Goal: Task Accomplishment & Management: Manage account settings

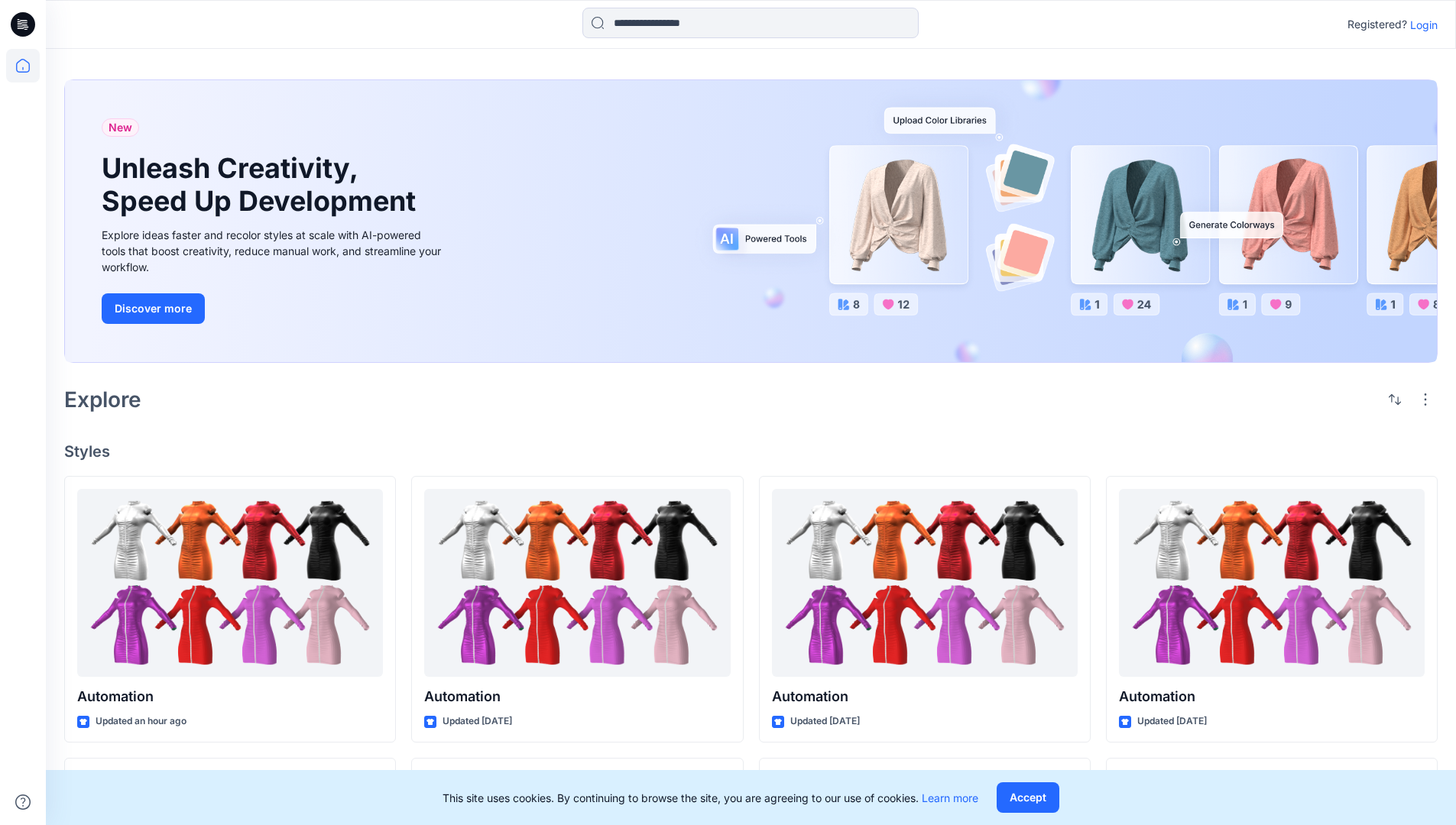
click at [1420, 24] on p "Login" at bounding box center [1424, 24] width 28 height 16
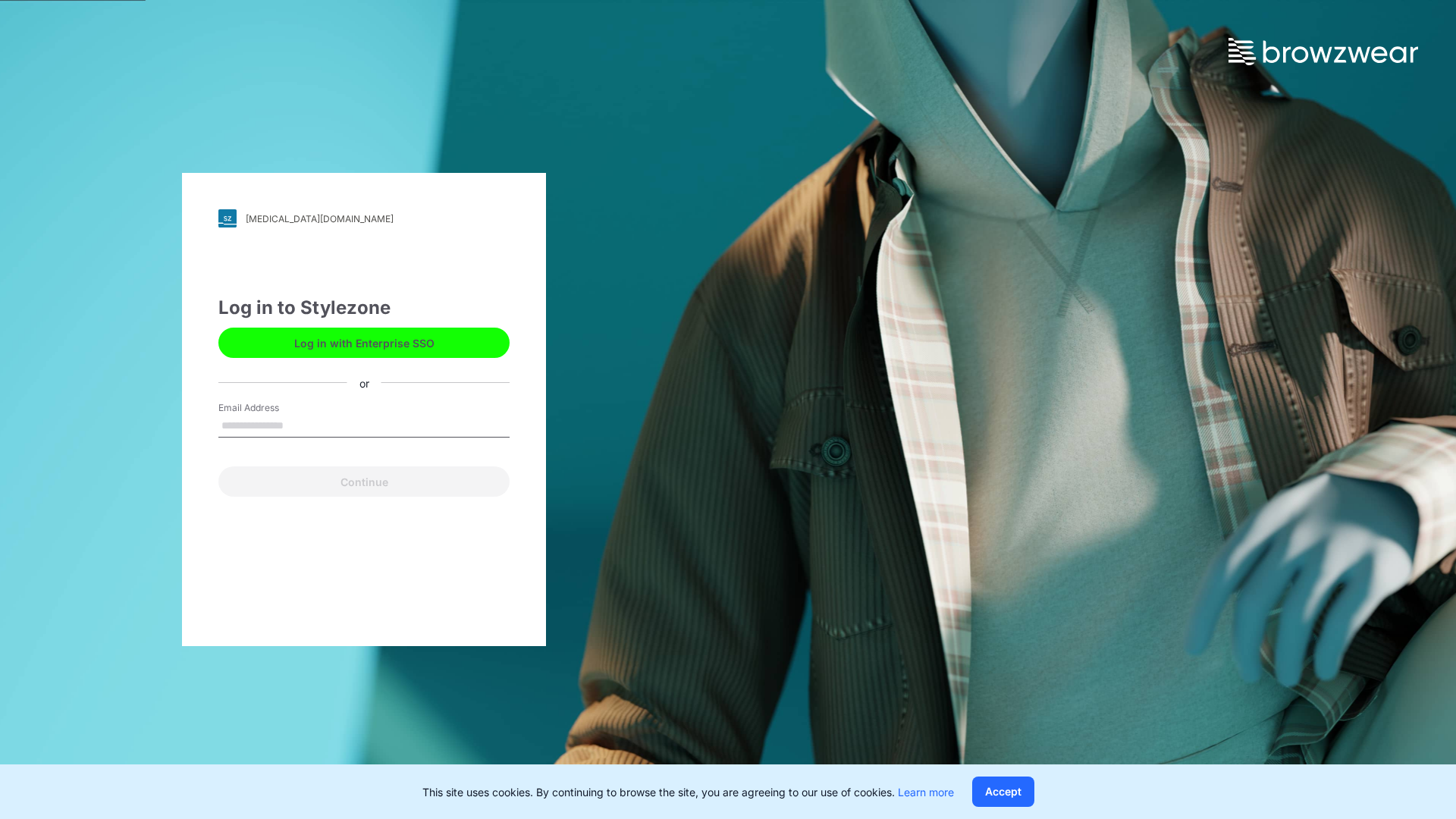
click at [300, 425] on input "Email Address" at bounding box center [364, 426] width 292 height 22
type input "**********"
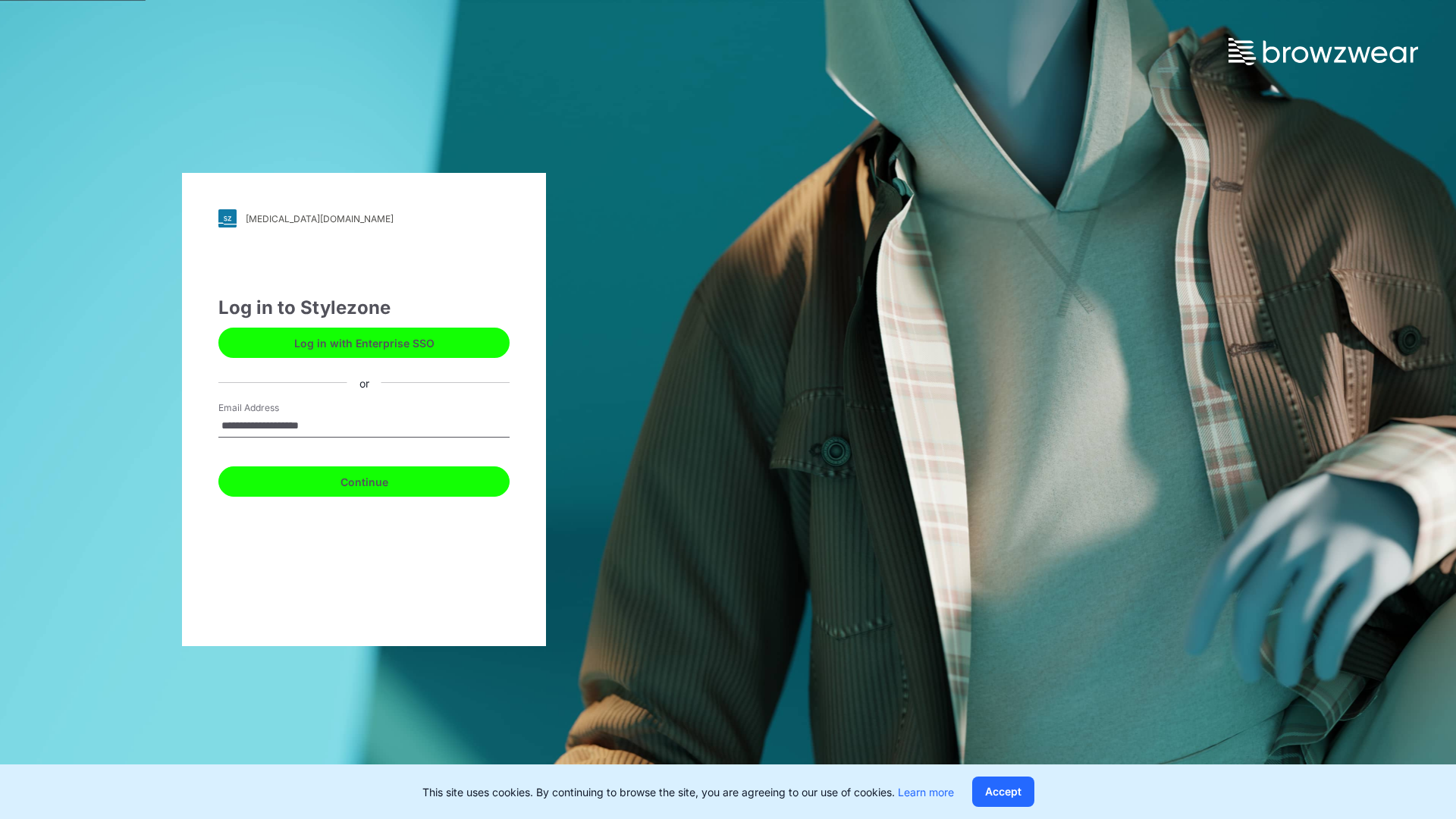
click at [381, 479] on button "Continue" at bounding box center [364, 482] width 292 height 30
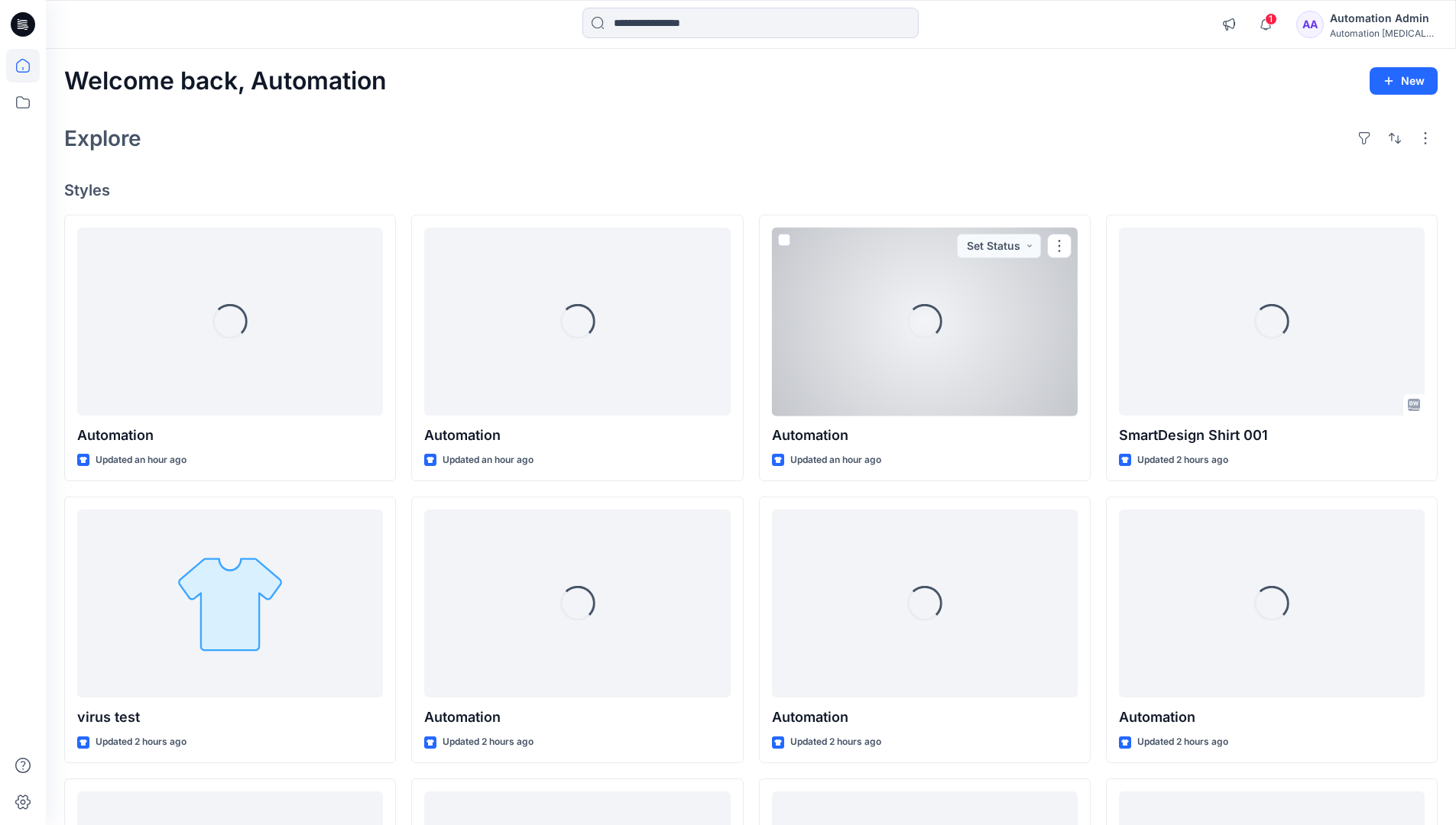
click at [29, 65] on icon at bounding box center [23, 65] width 13 height 13
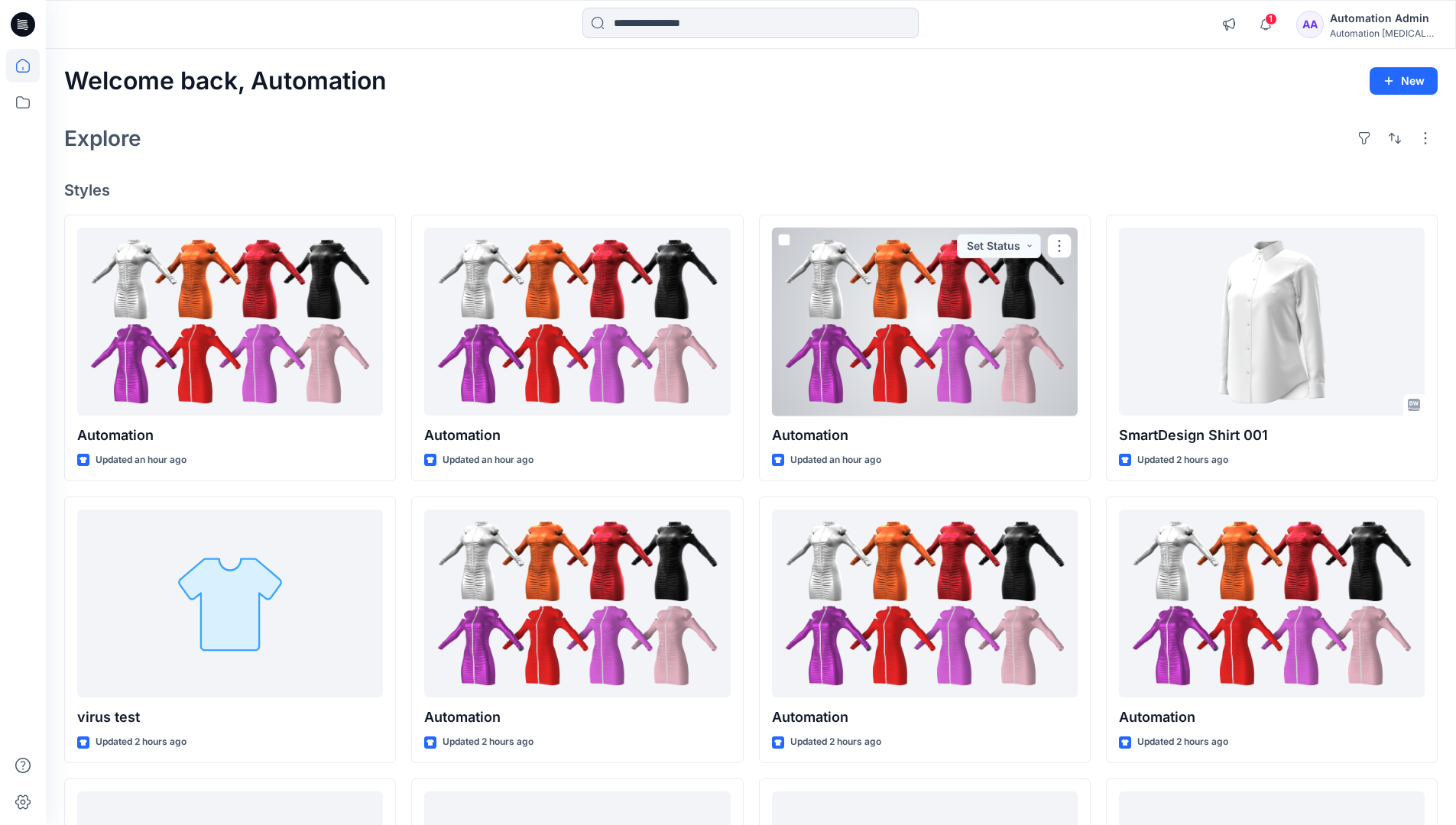
click at [1349, 24] on div "Automation Admin" at bounding box center [1383, 18] width 107 height 18
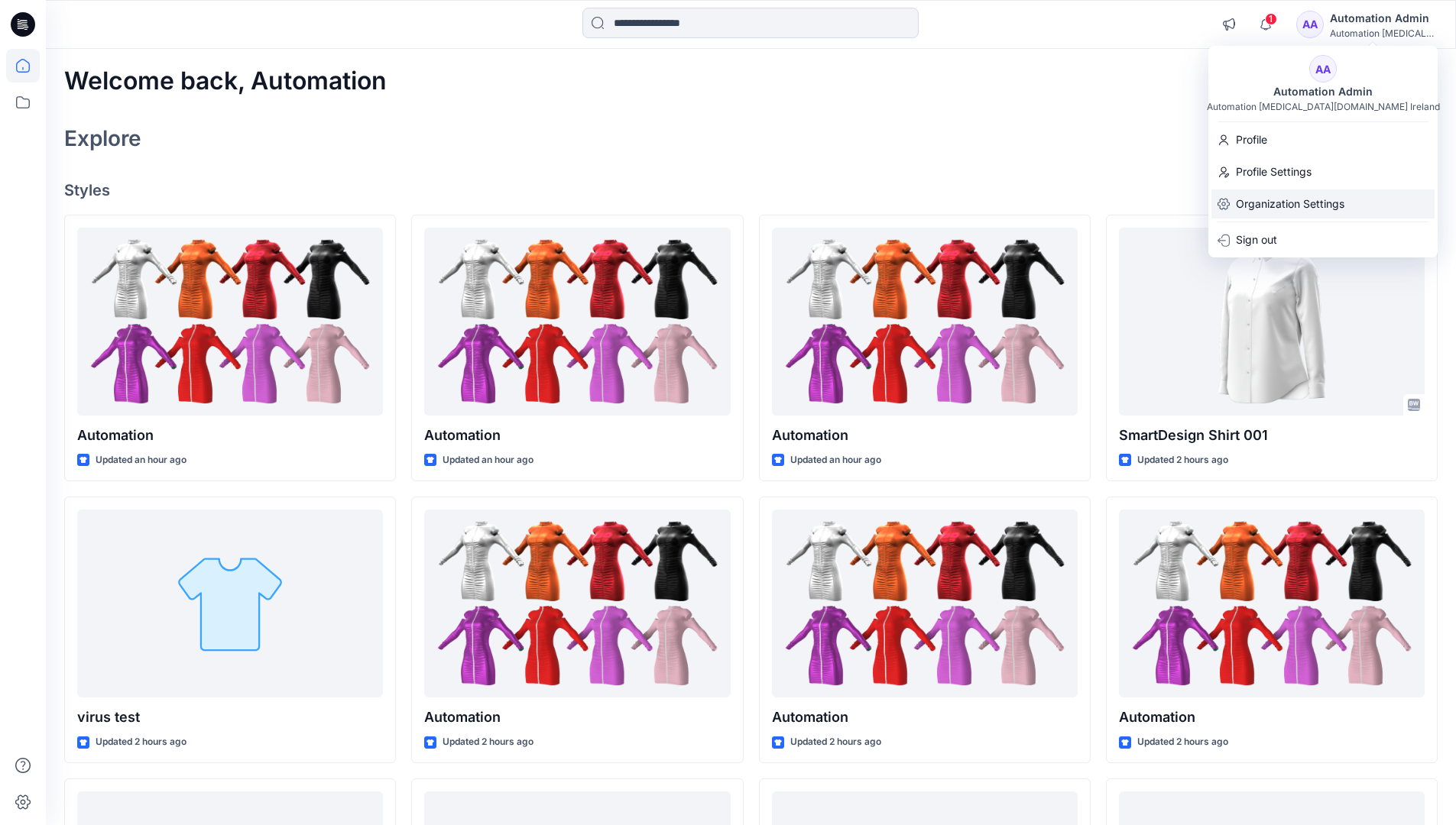
click at [1275, 202] on p "Organization Settings" at bounding box center [1290, 204] width 108 height 29
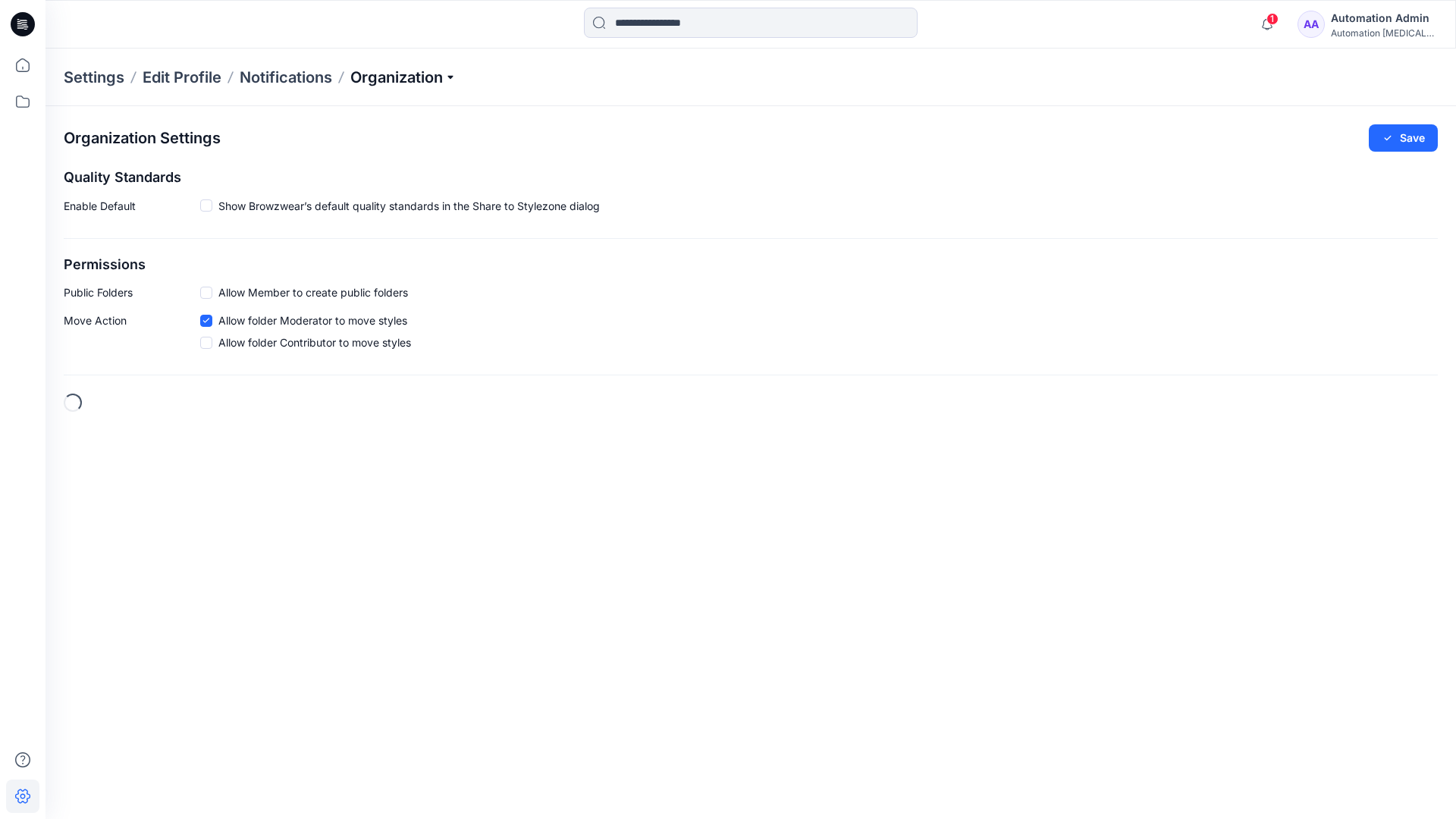
click at [453, 78] on p "Organization" at bounding box center [403, 77] width 106 height 21
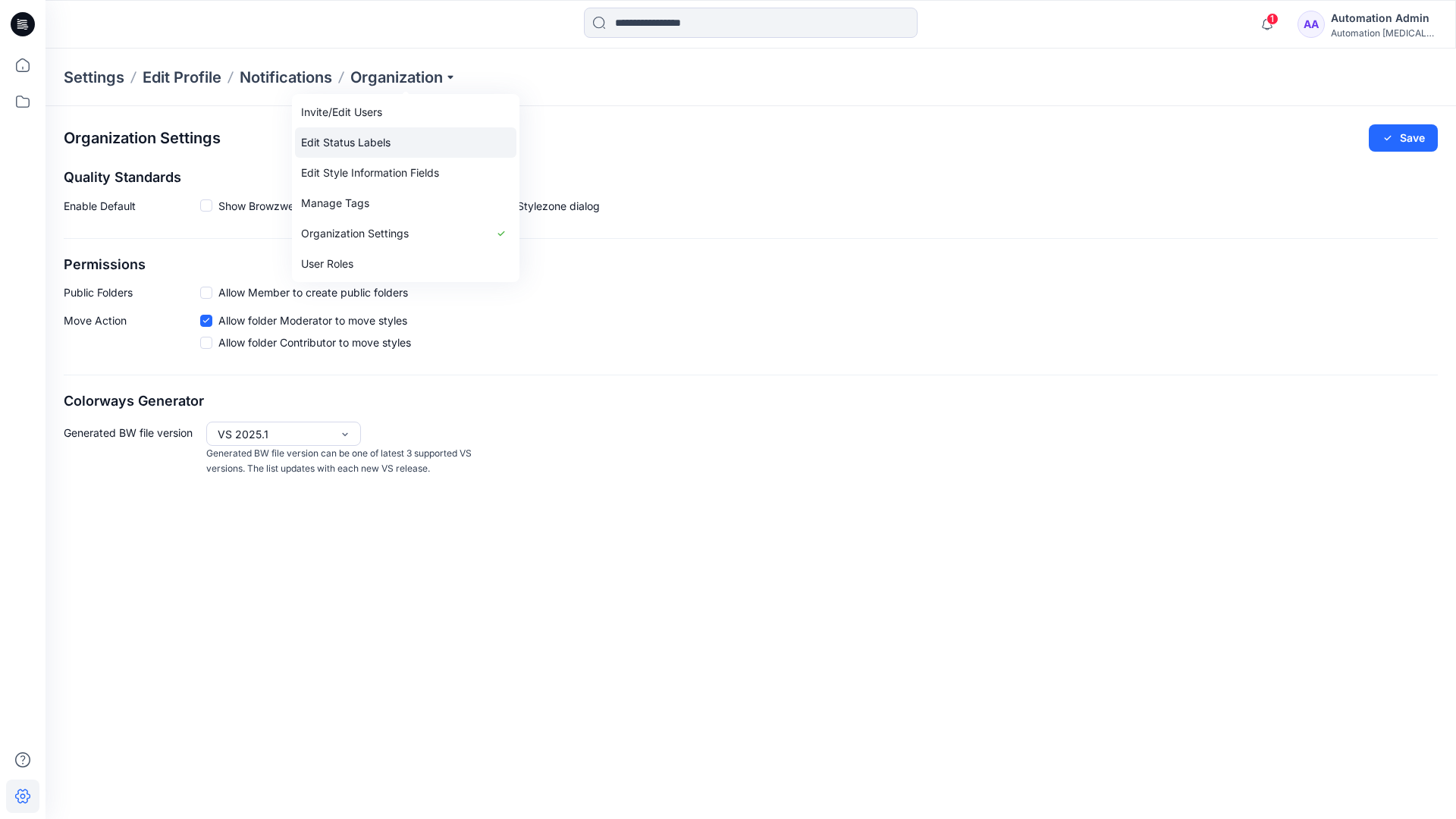
click at [372, 137] on link "Edit Status Labels" at bounding box center [406, 142] width 222 height 30
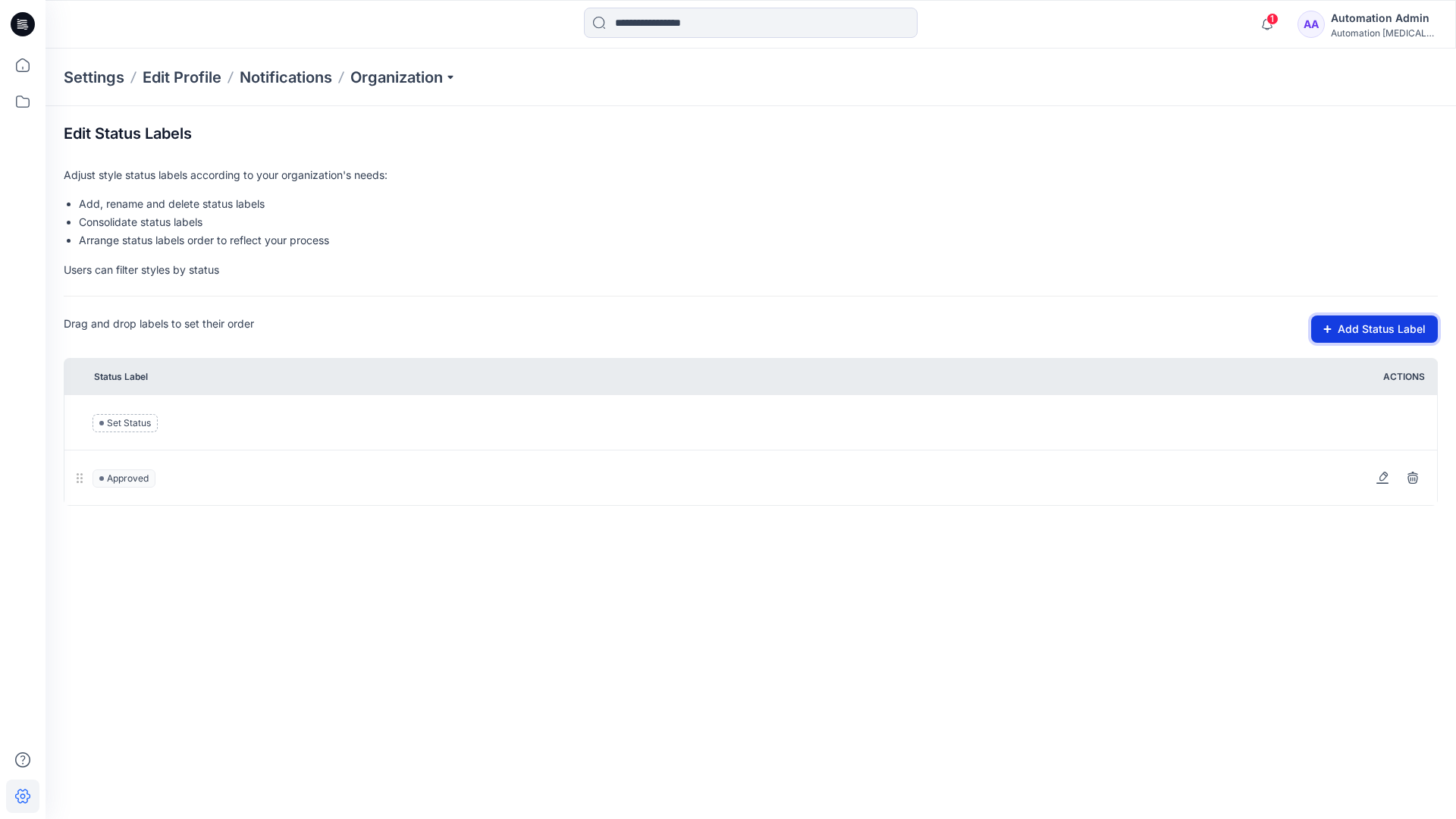
click at [1334, 334] on button "Add Status Label" at bounding box center [1374, 329] width 127 height 27
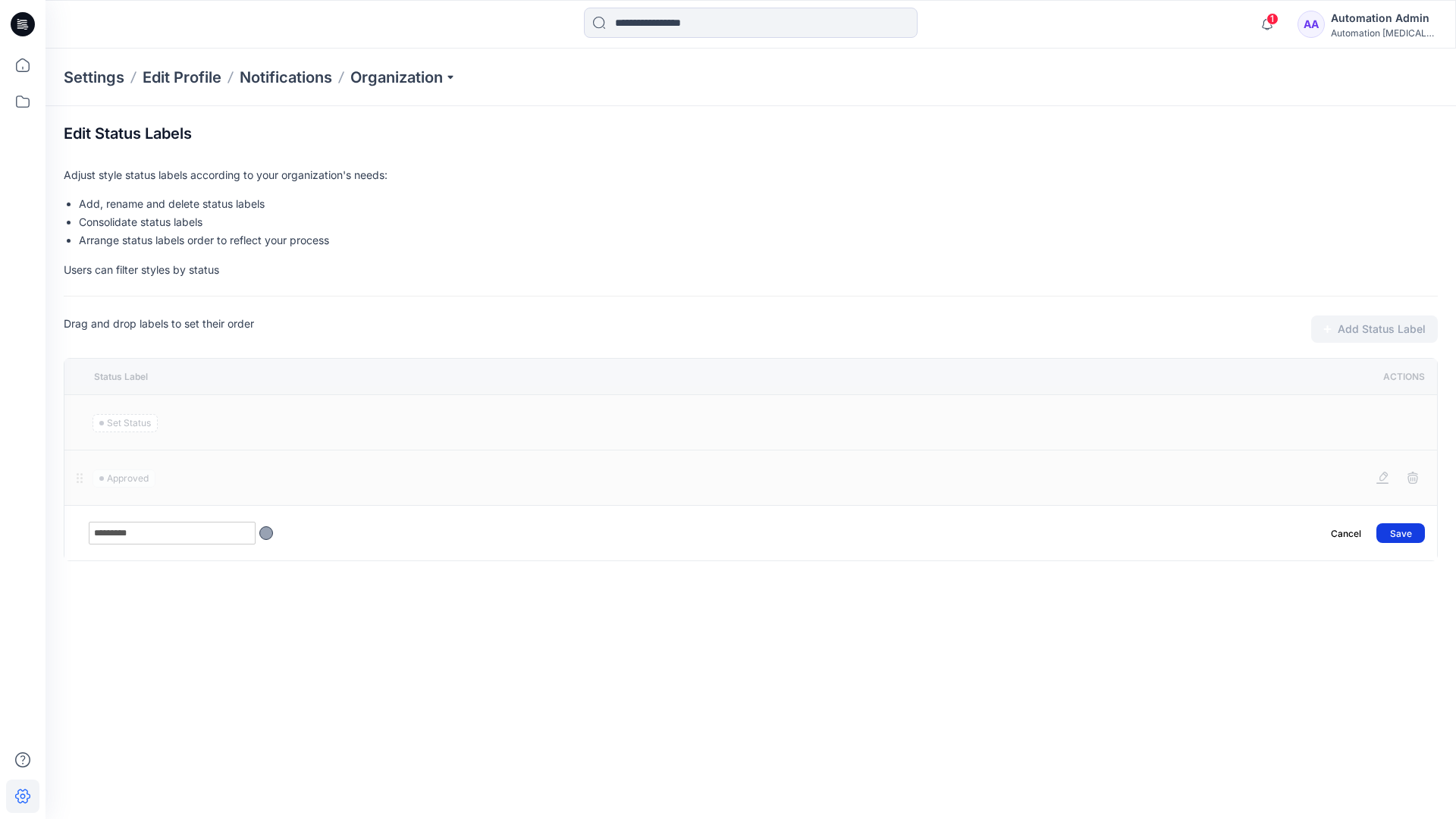
type input "*********"
click at [1409, 527] on button "Save" at bounding box center [1400, 533] width 48 height 20
click at [22, 63] on icon at bounding box center [22, 65] width 33 height 33
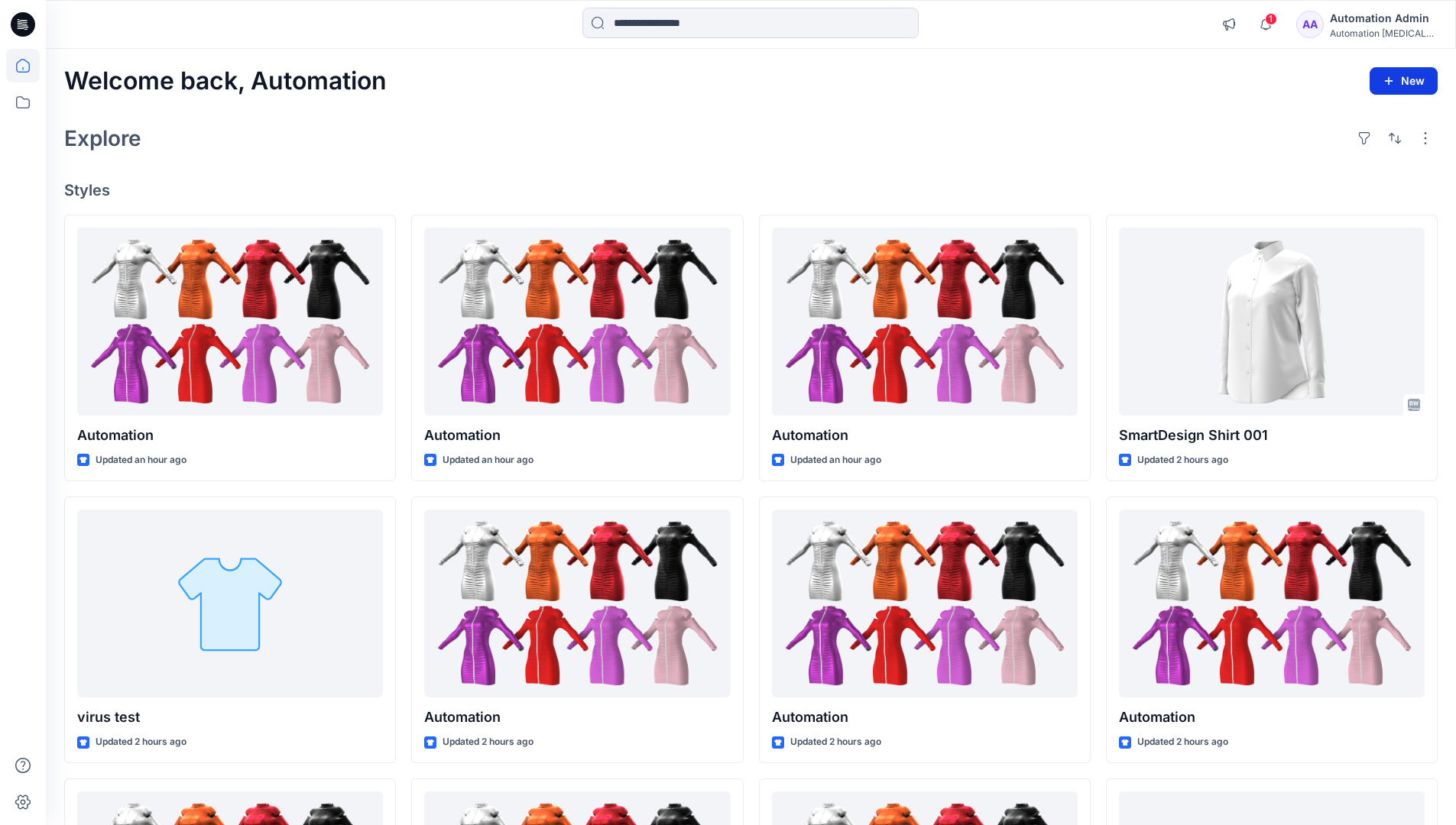
click at [1391, 72] on button "New" at bounding box center [1403, 81] width 68 height 28
click at [1354, 118] on p "New Style" at bounding box center [1356, 119] width 51 height 18
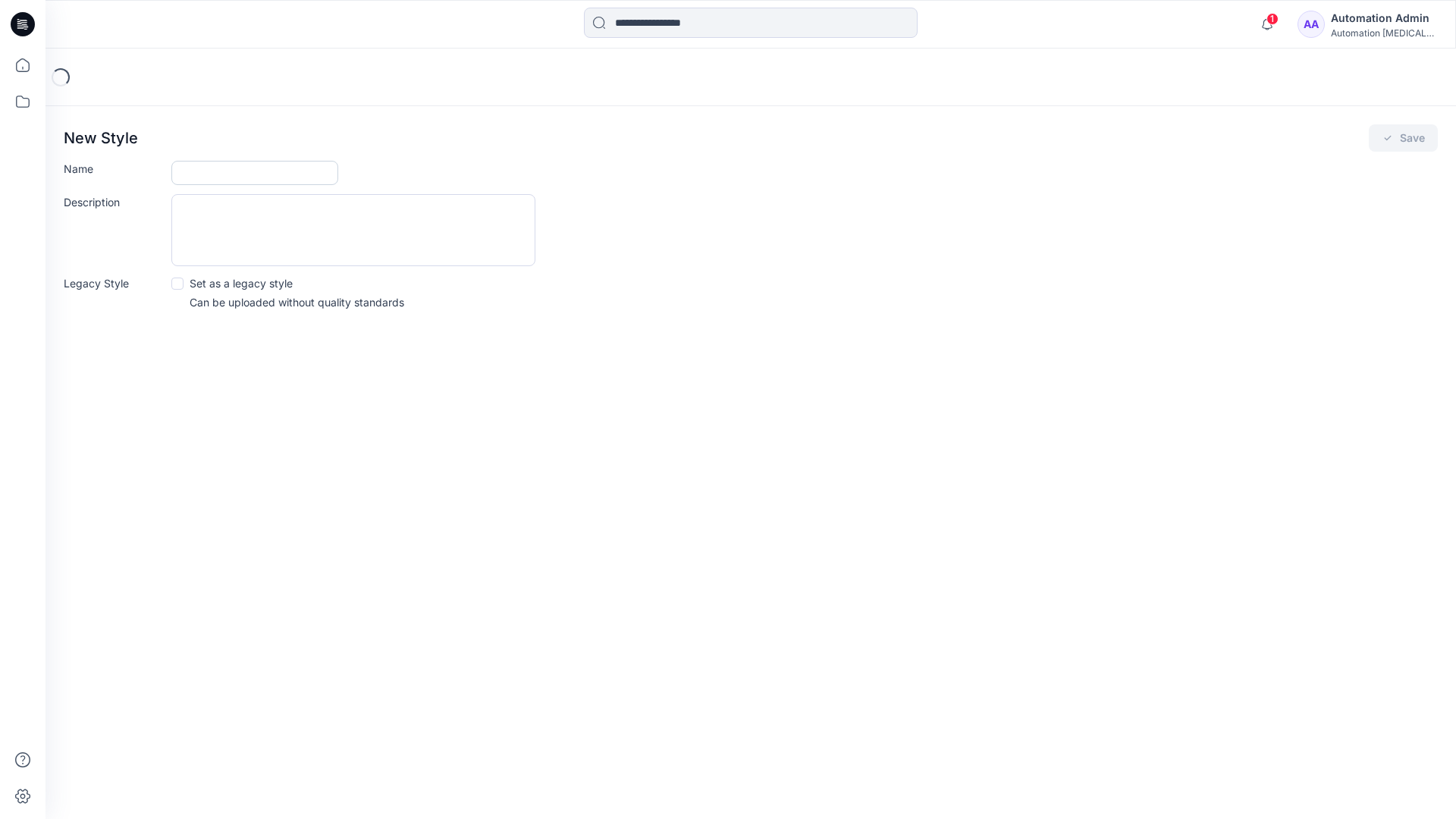
click at [207, 177] on input "Name" at bounding box center [255, 172] width 167 height 24
type input "**********"
click at [1406, 137] on button "Save" at bounding box center [1403, 137] width 69 height 27
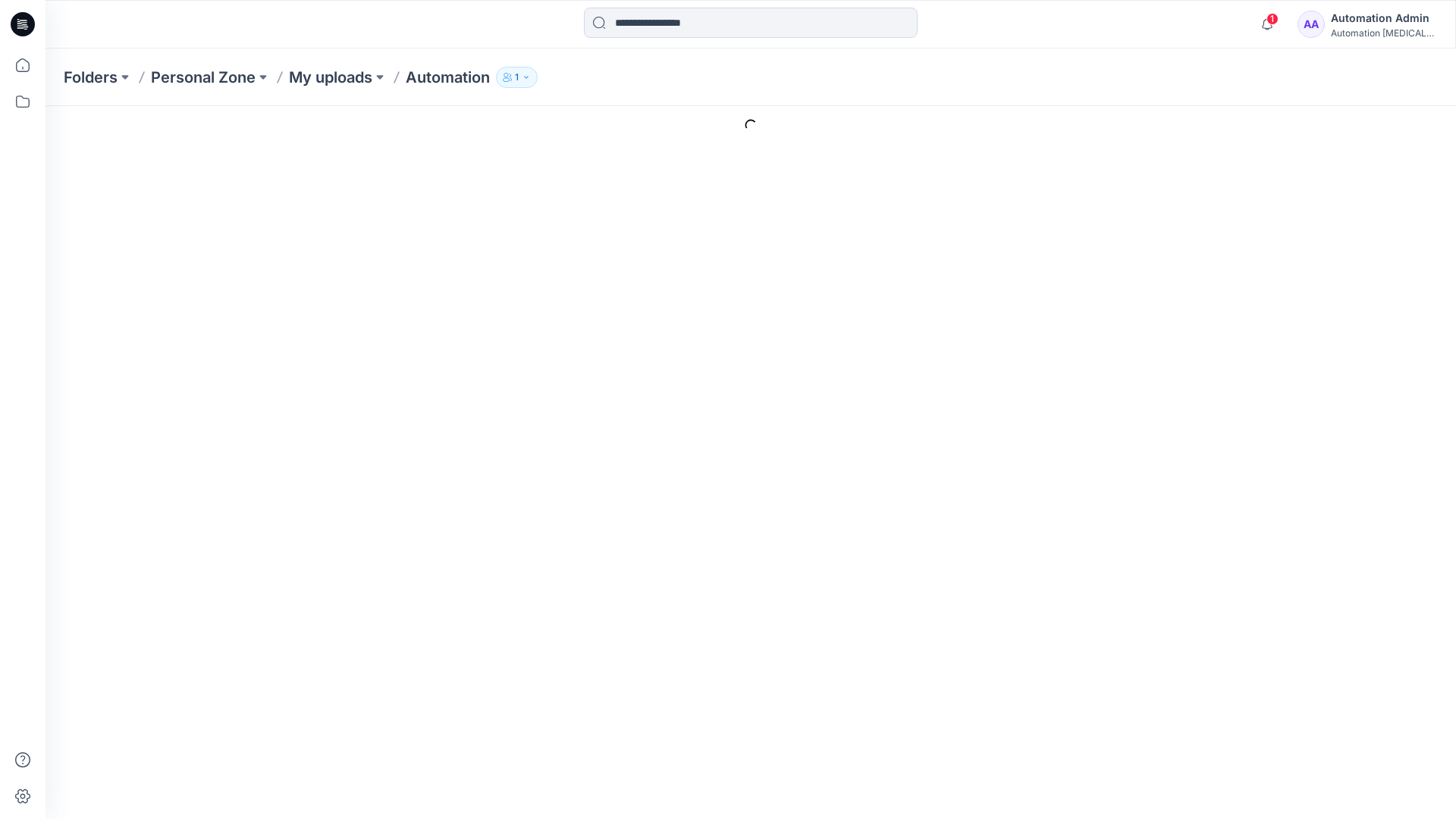
click at [1394, 693] on link "Add Resource" at bounding box center [1382, 706] width 98 height 26
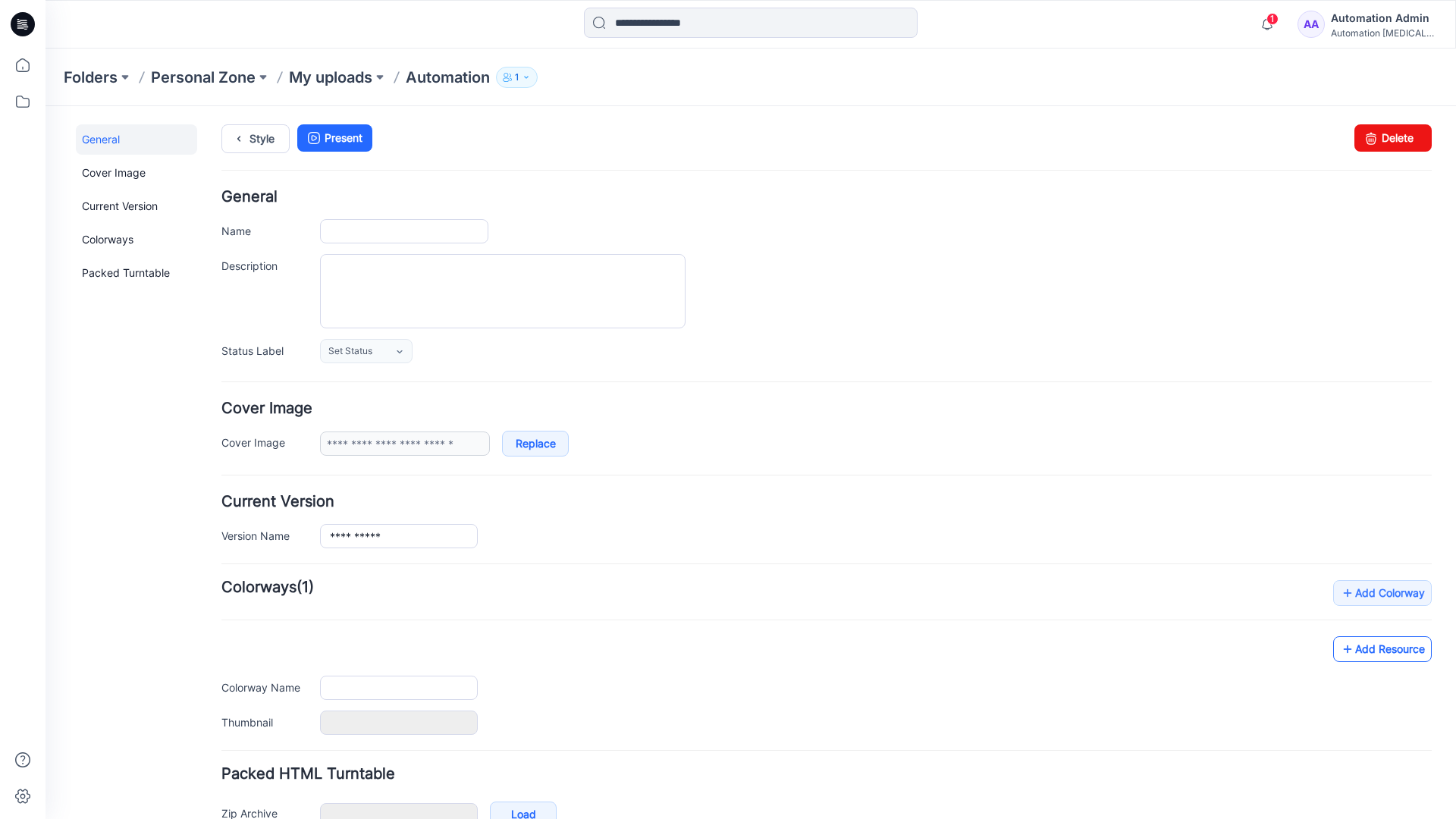
type input "**********"
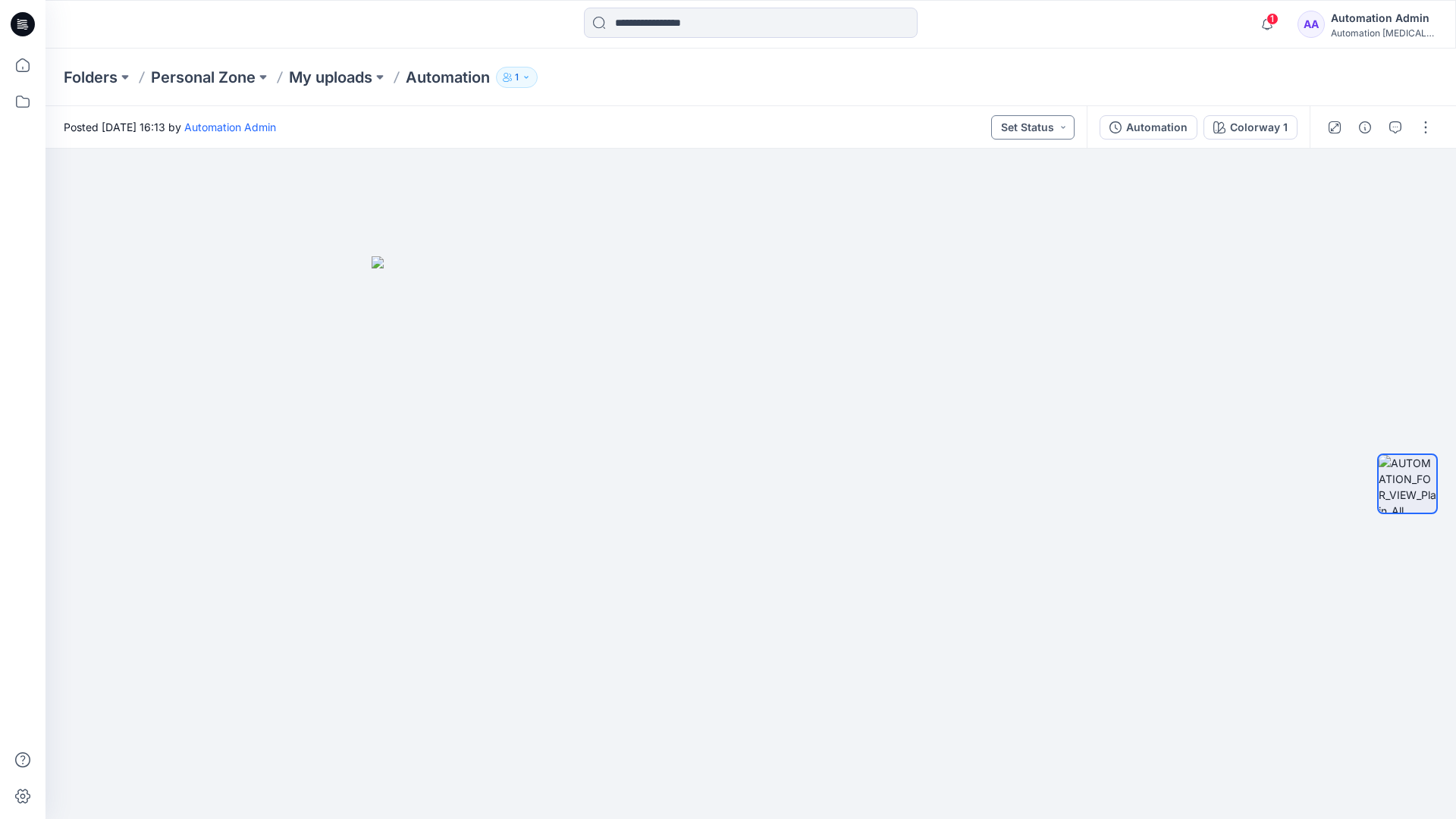
click at [1050, 127] on button "Set Status" at bounding box center [1033, 127] width 83 height 24
click at [1053, 125] on button "Set Status" at bounding box center [1033, 127] width 83 height 24
click at [997, 191] on p "Approved" at bounding box center [998, 198] width 50 height 20
click at [1048, 123] on button "Approved" at bounding box center [1034, 127] width 82 height 24
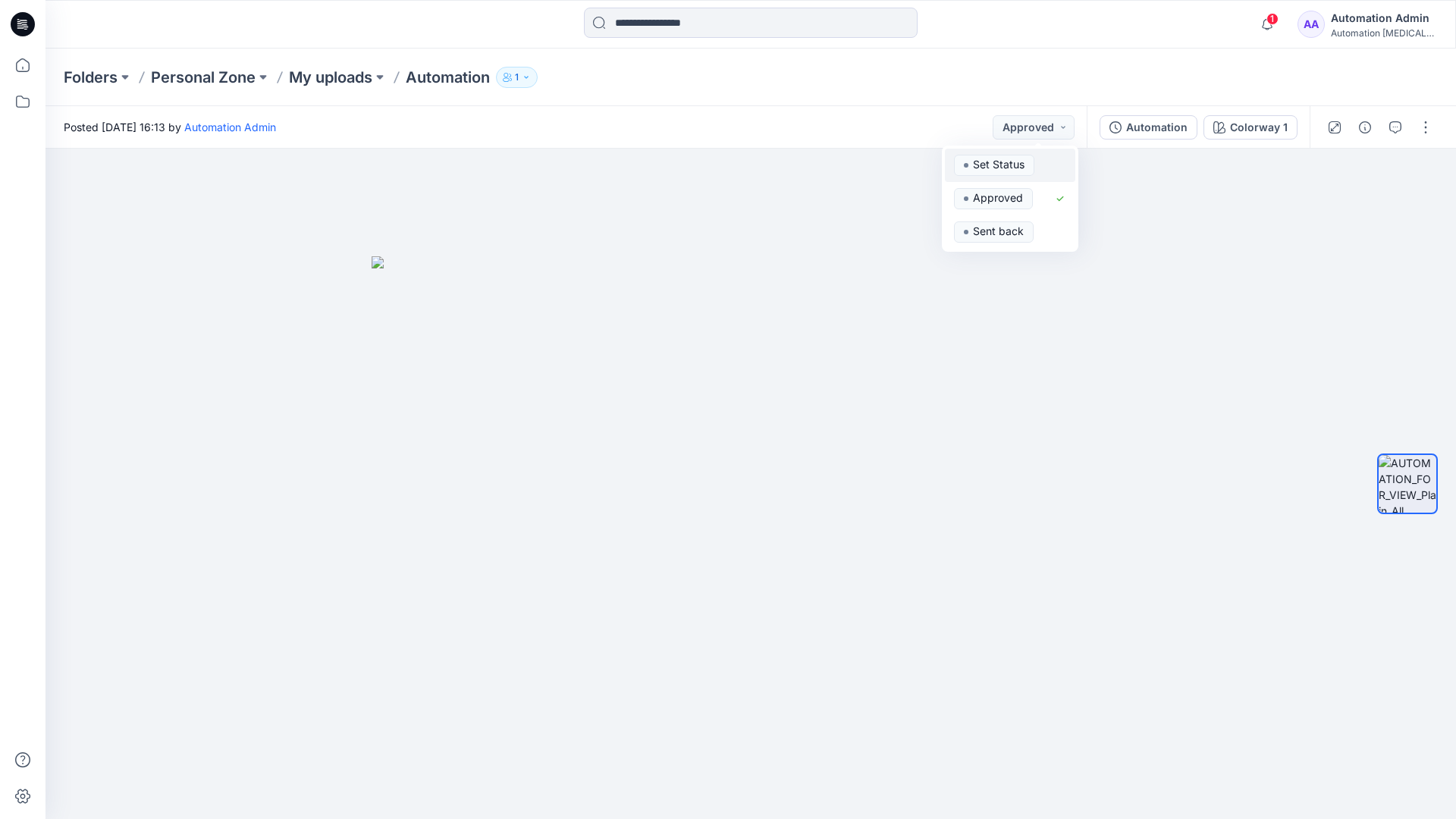
click at [1031, 157] on span "Set Status" at bounding box center [994, 165] width 80 height 21
click at [1162, 132] on div "Automation" at bounding box center [1157, 127] width 62 height 17
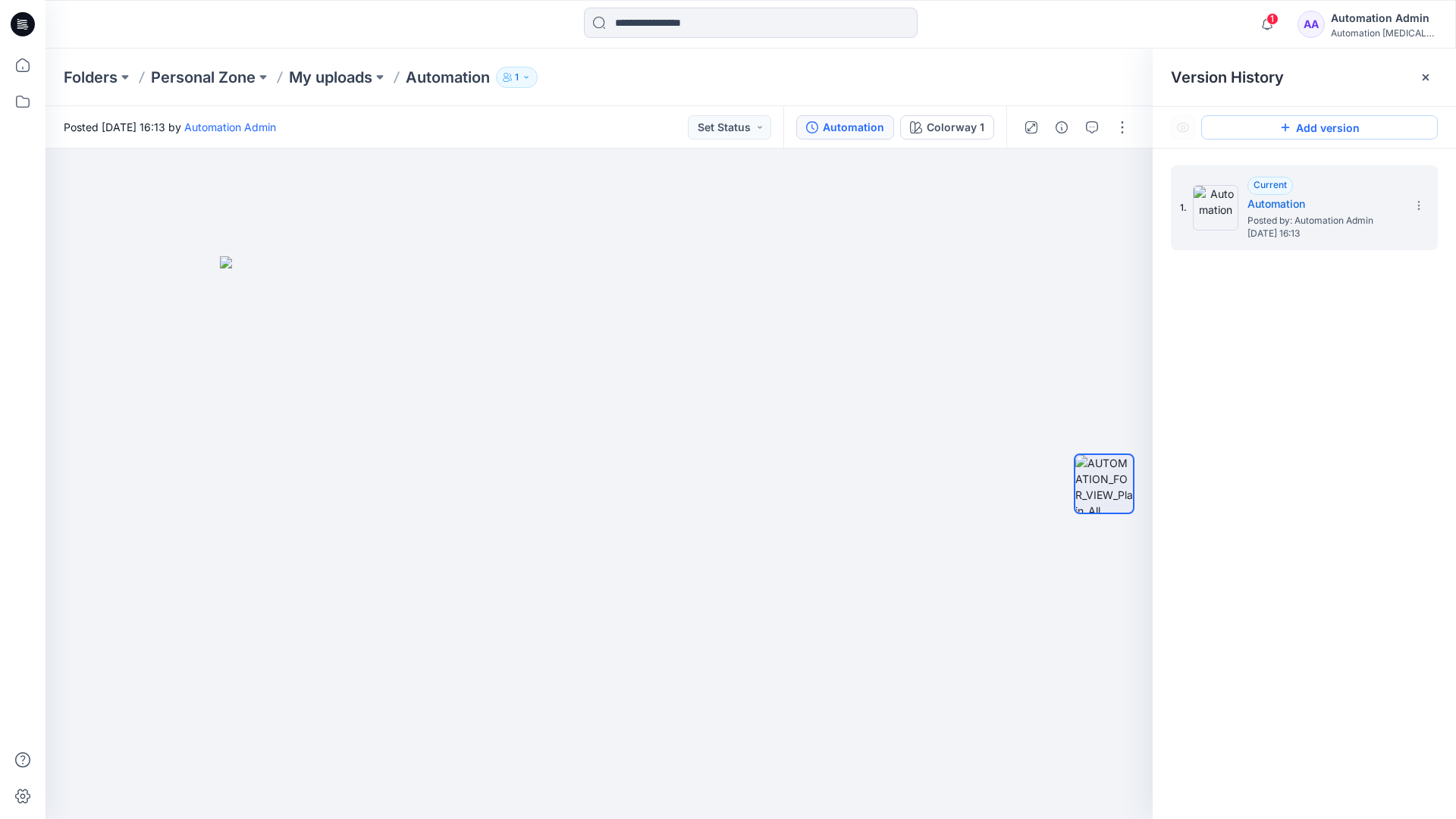
click at [1304, 128] on button "Add version" at bounding box center [1319, 127] width 237 height 24
click at [1415, 207] on icon at bounding box center [1419, 205] width 12 height 12
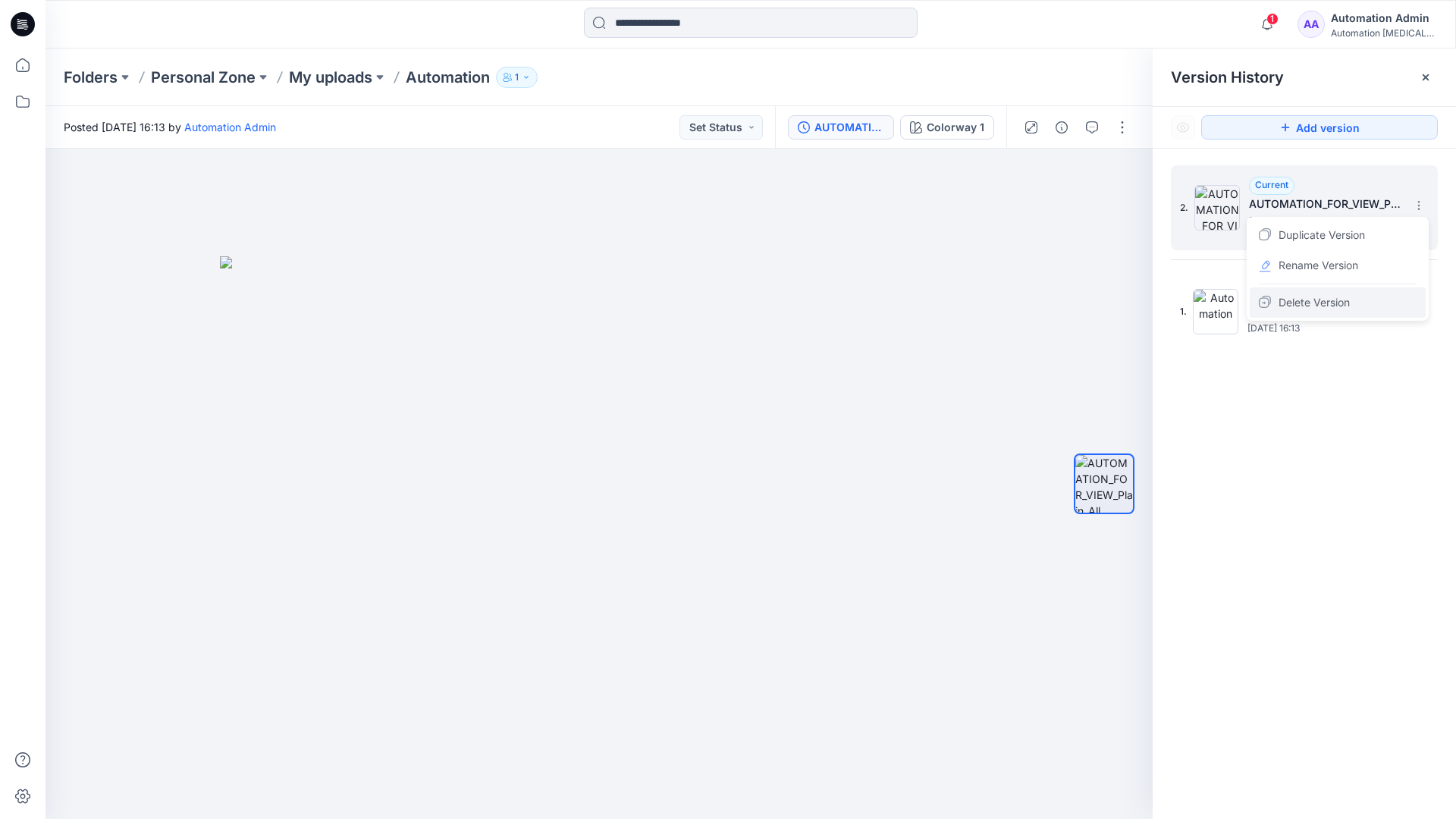
click at [1330, 300] on span "Delete Version" at bounding box center [1314, 302] width 72 height 18
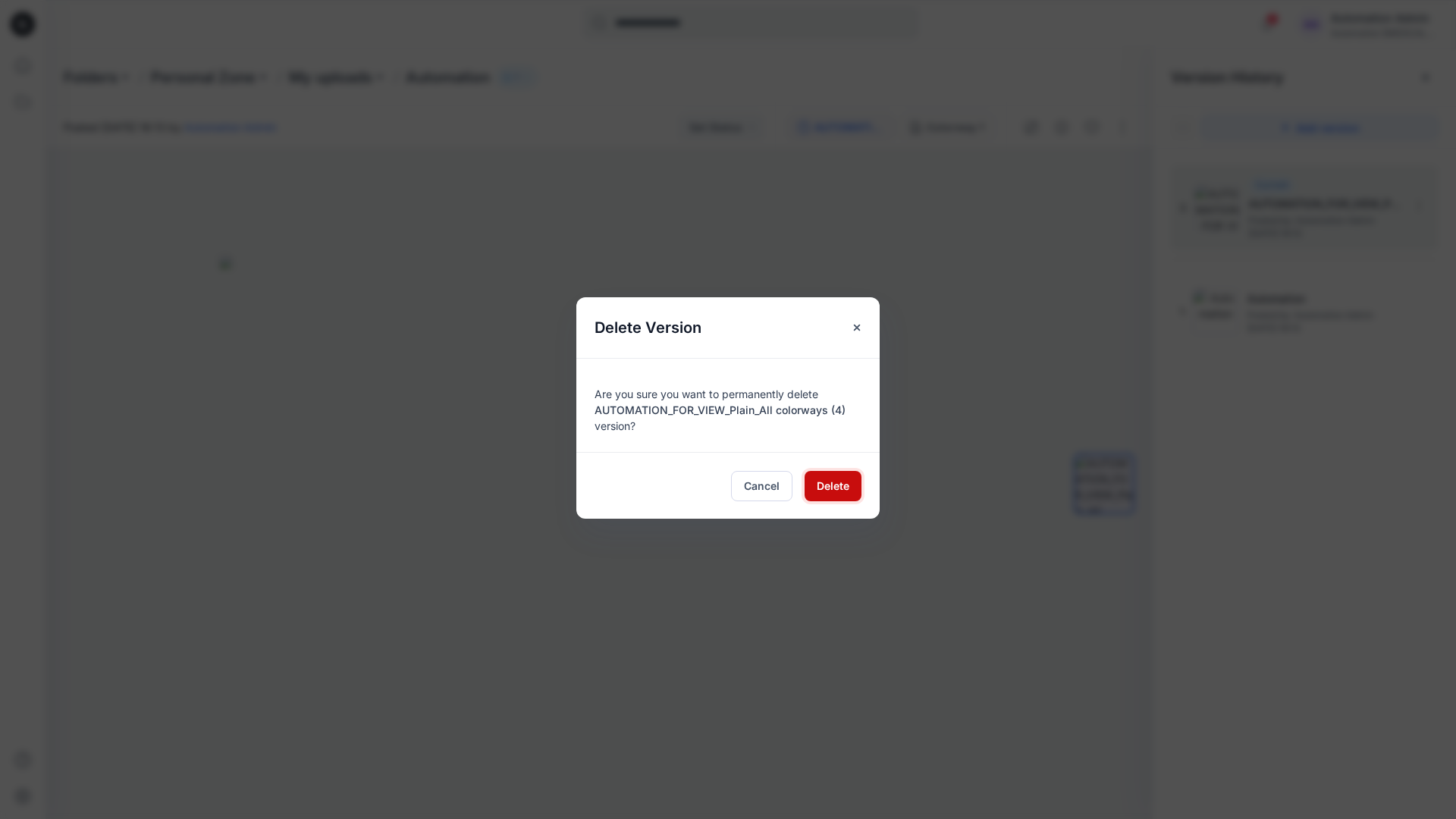
click at [833, 484] on span "Delete" at bounding box center [832, 486] width 32 height 16
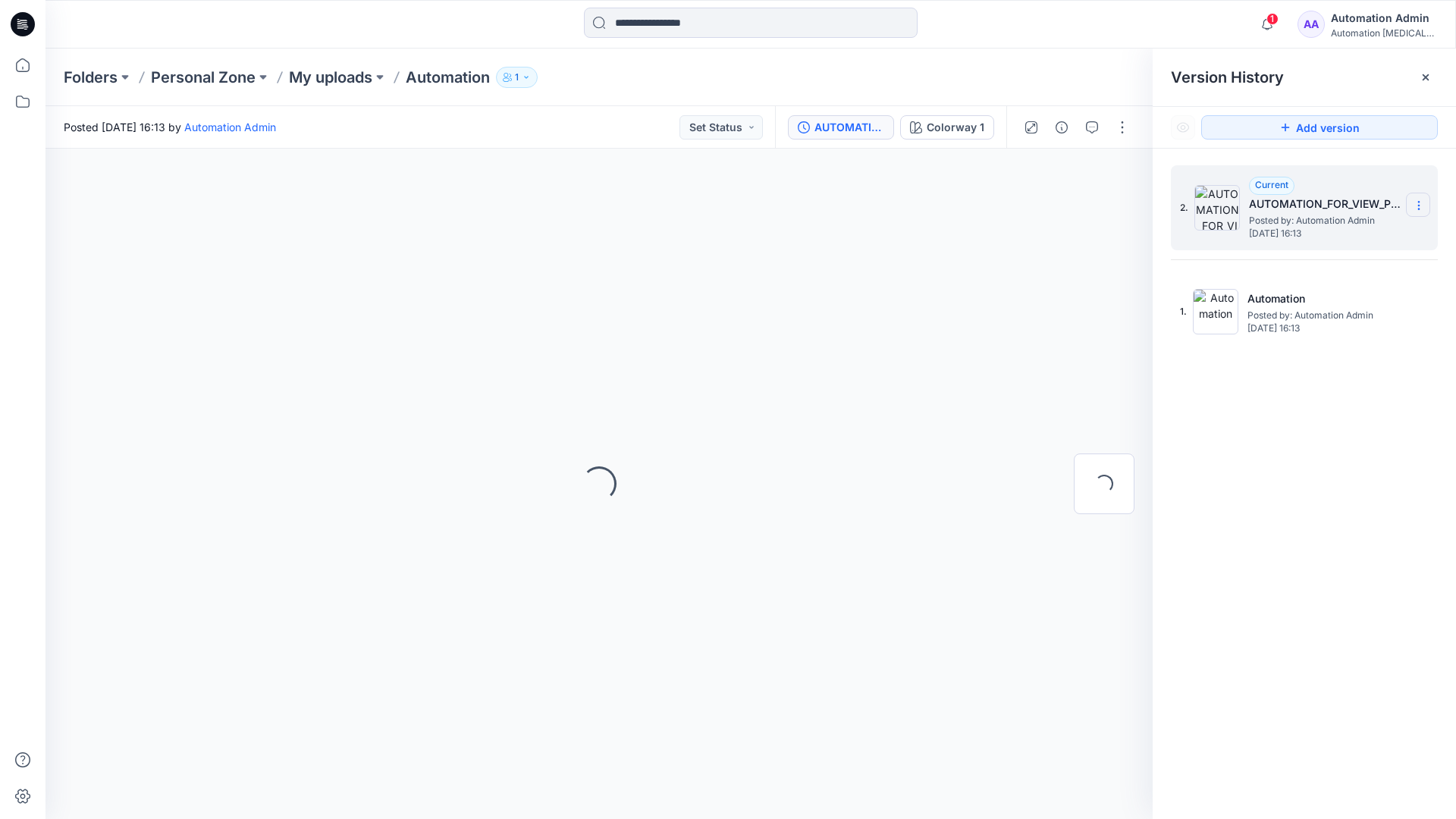
click at [1415, 207] on icon at bounding box center [1419, 205] width 12 height 12
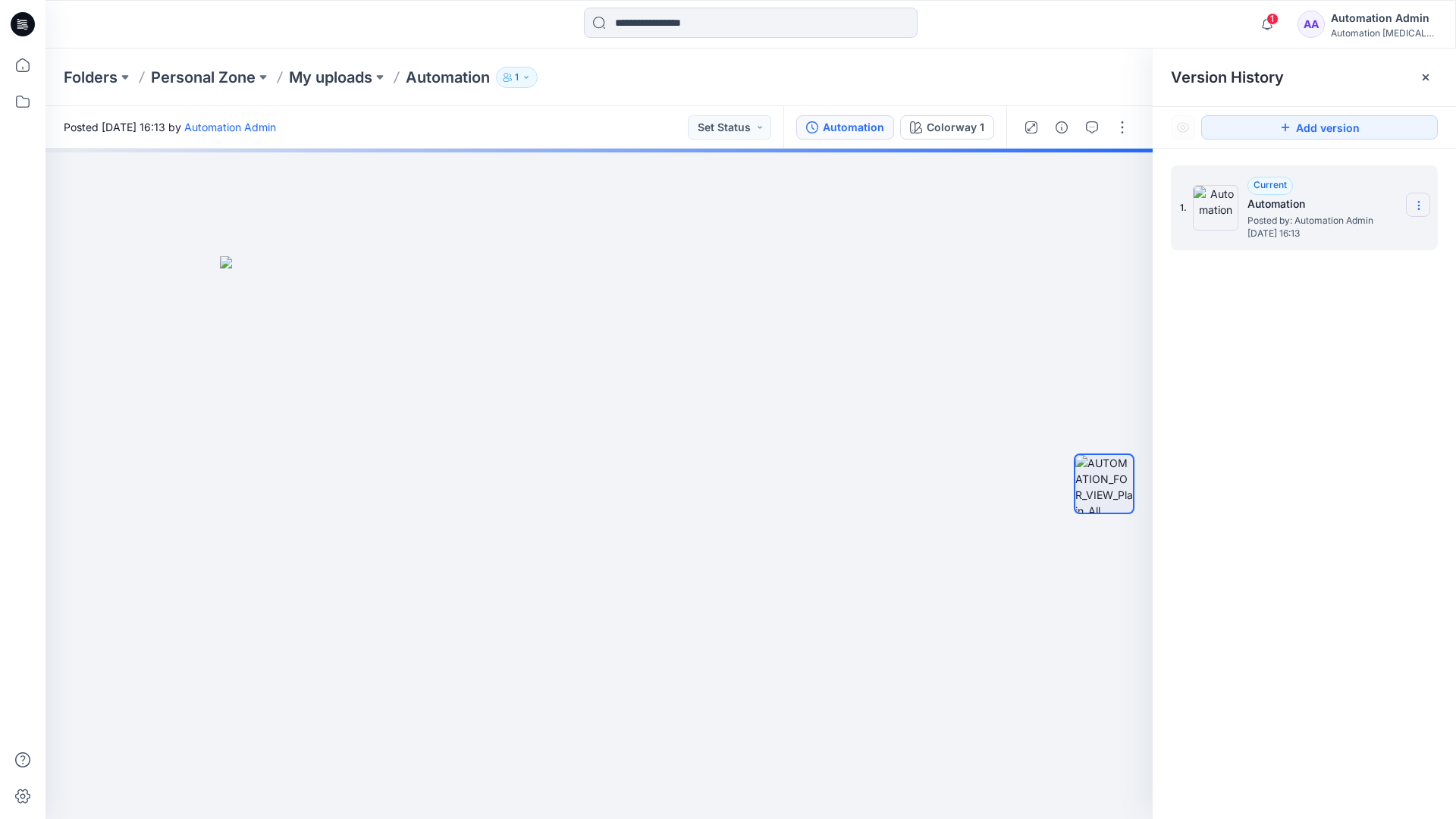
click at [1415, 207] on icon at bounding box center [1419, 205] width 12 height 12
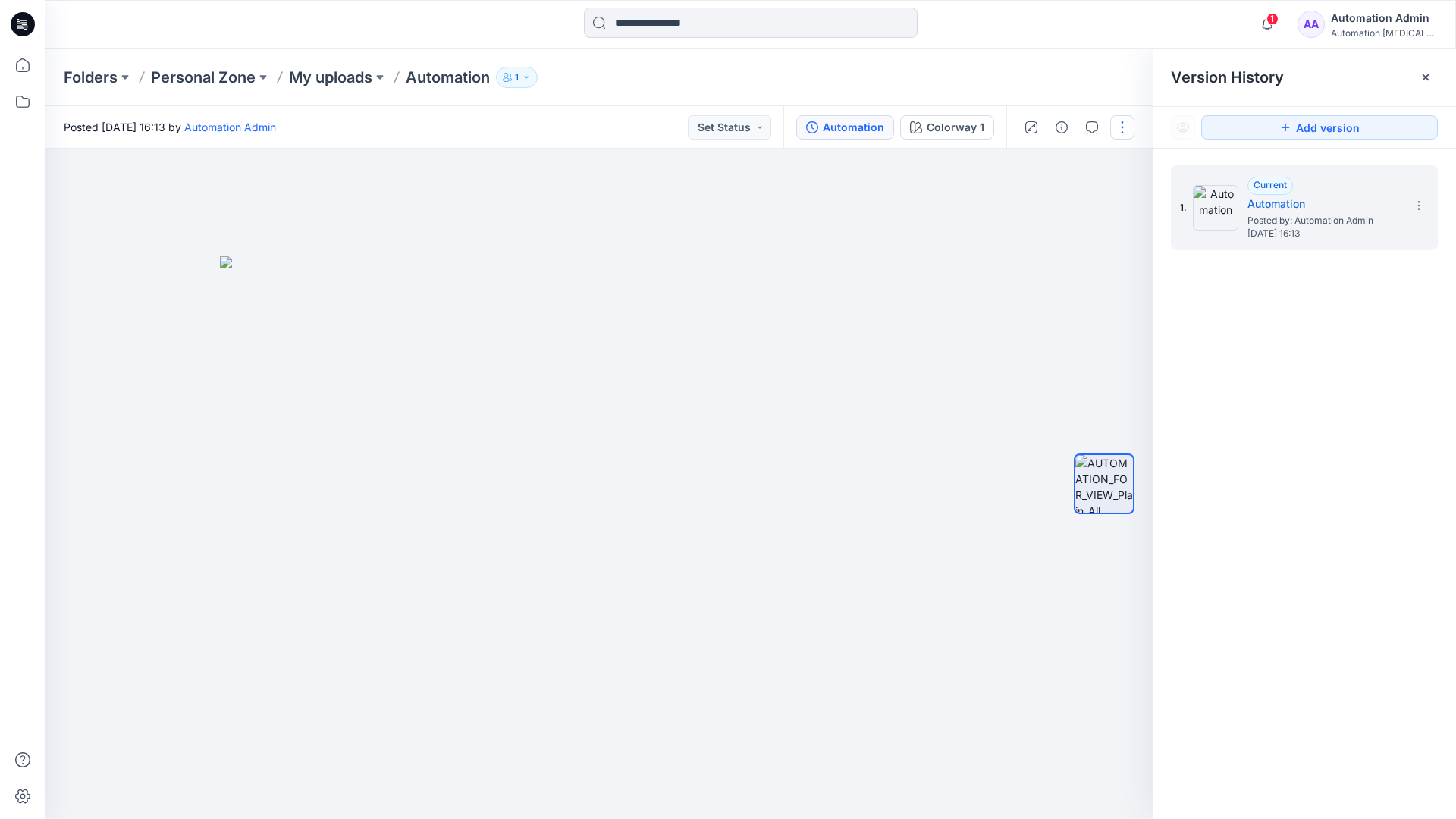
click at [1121, 122] on button "button" at bounding box center [1122, 127] width 24 height 24
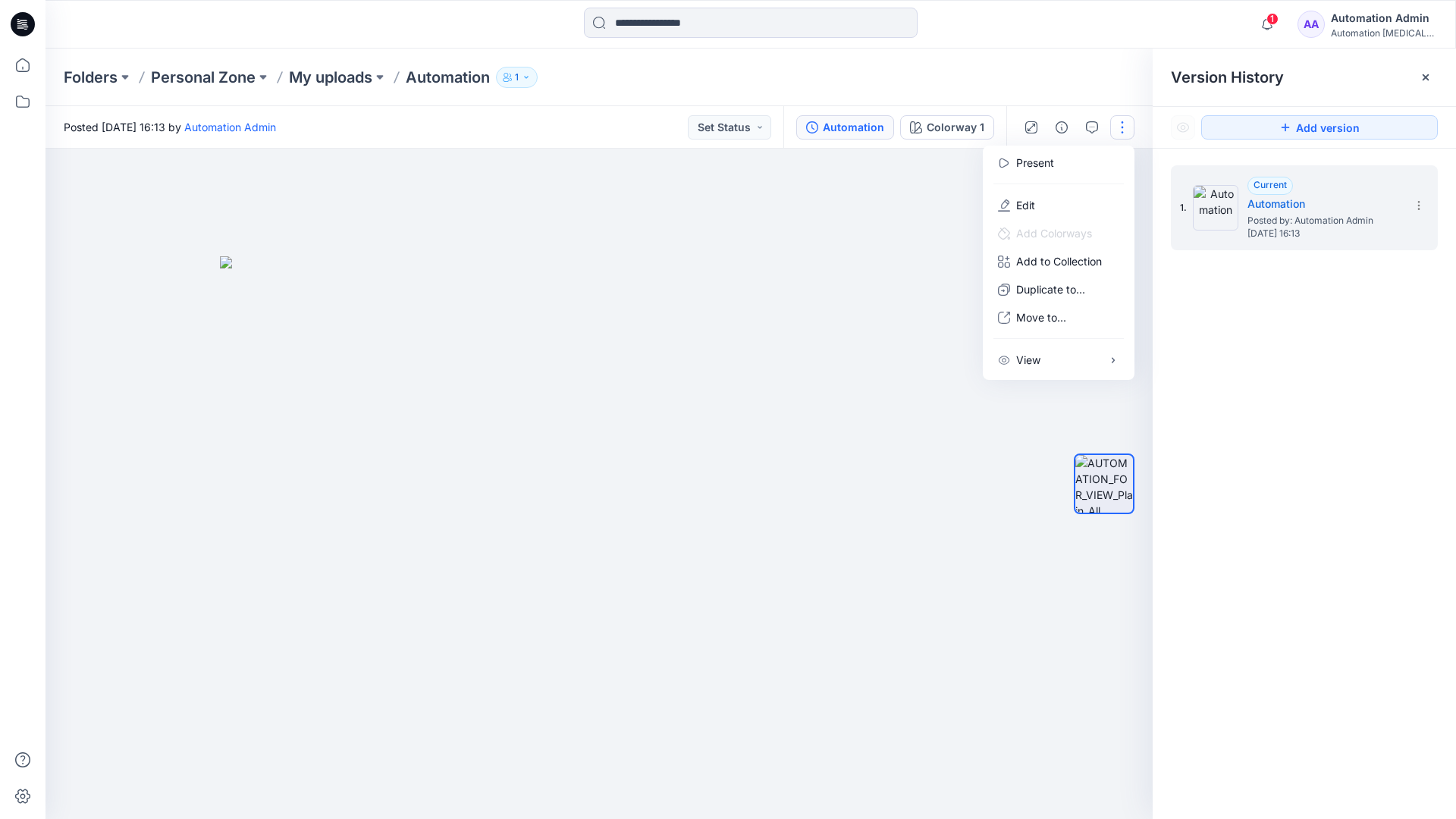
click at [1122, 127] on button "button" at bounding box center [1122, 127] width 24 height 24
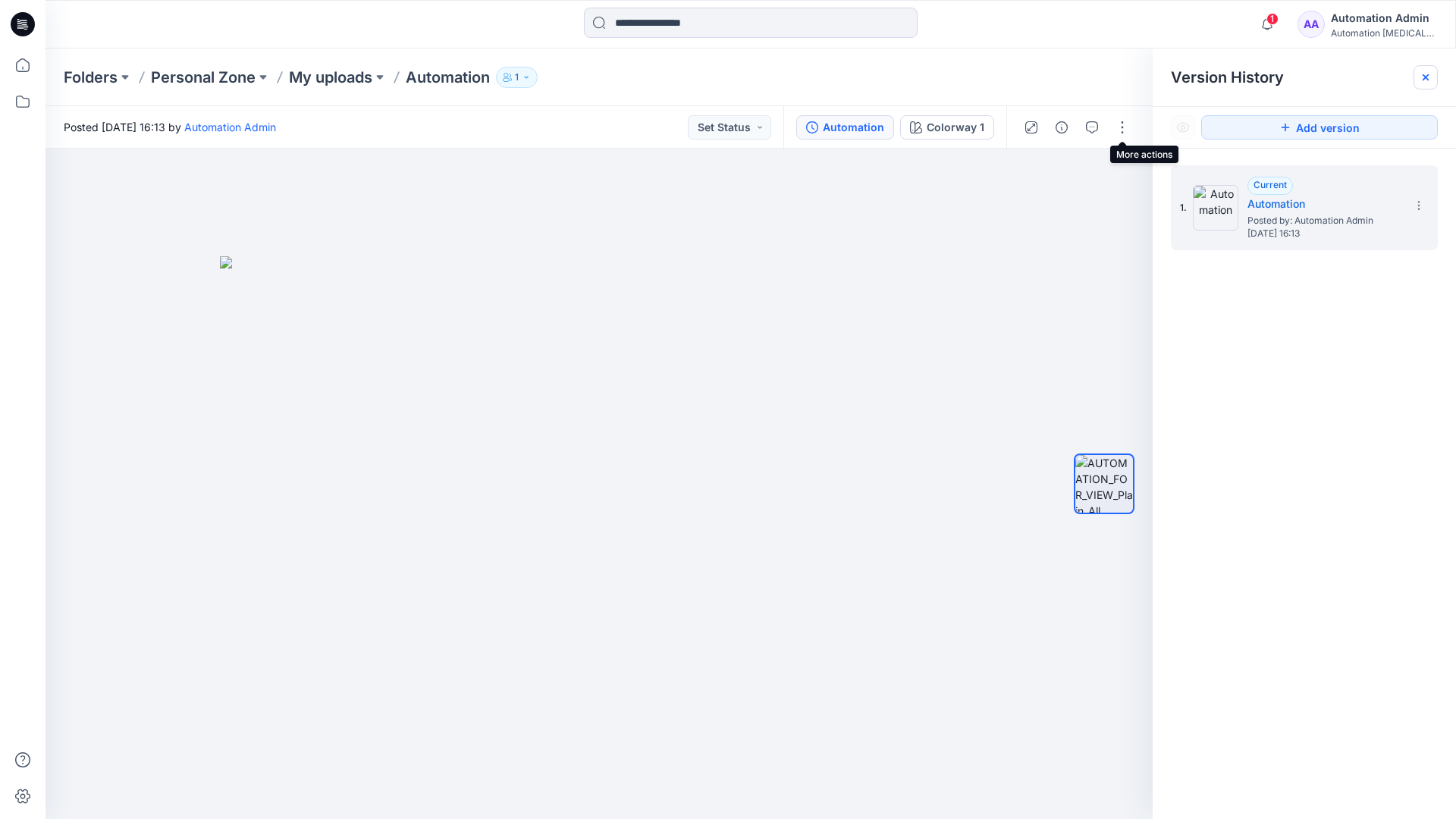
click at [1429, 80] on icon at bounding box center [1425, 77] width 6 height 6
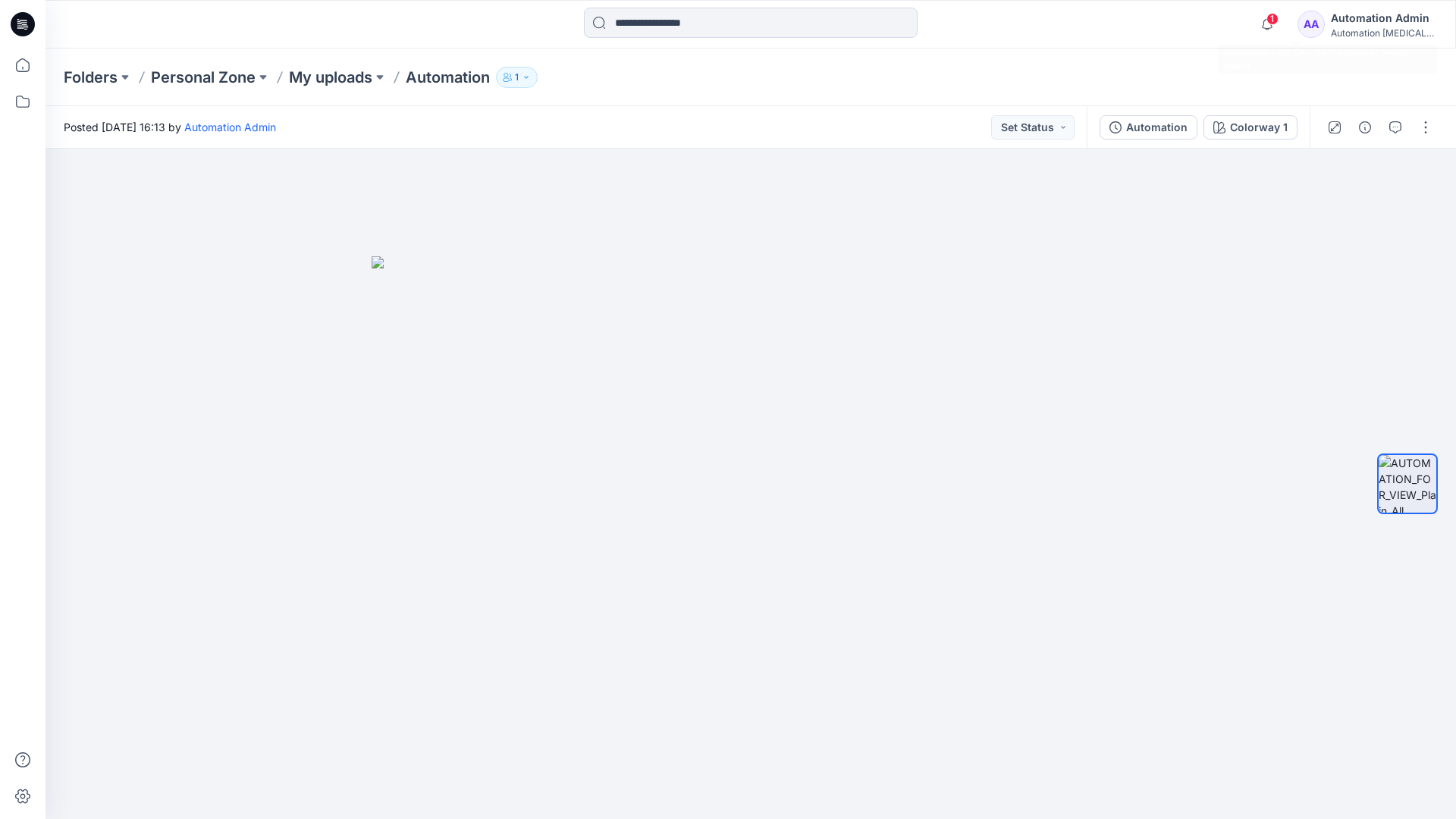
click at [1366, 29] on div "Automation [MEDICAL_DATA]..." at bounding box center [1384, 33] width 106 height 12
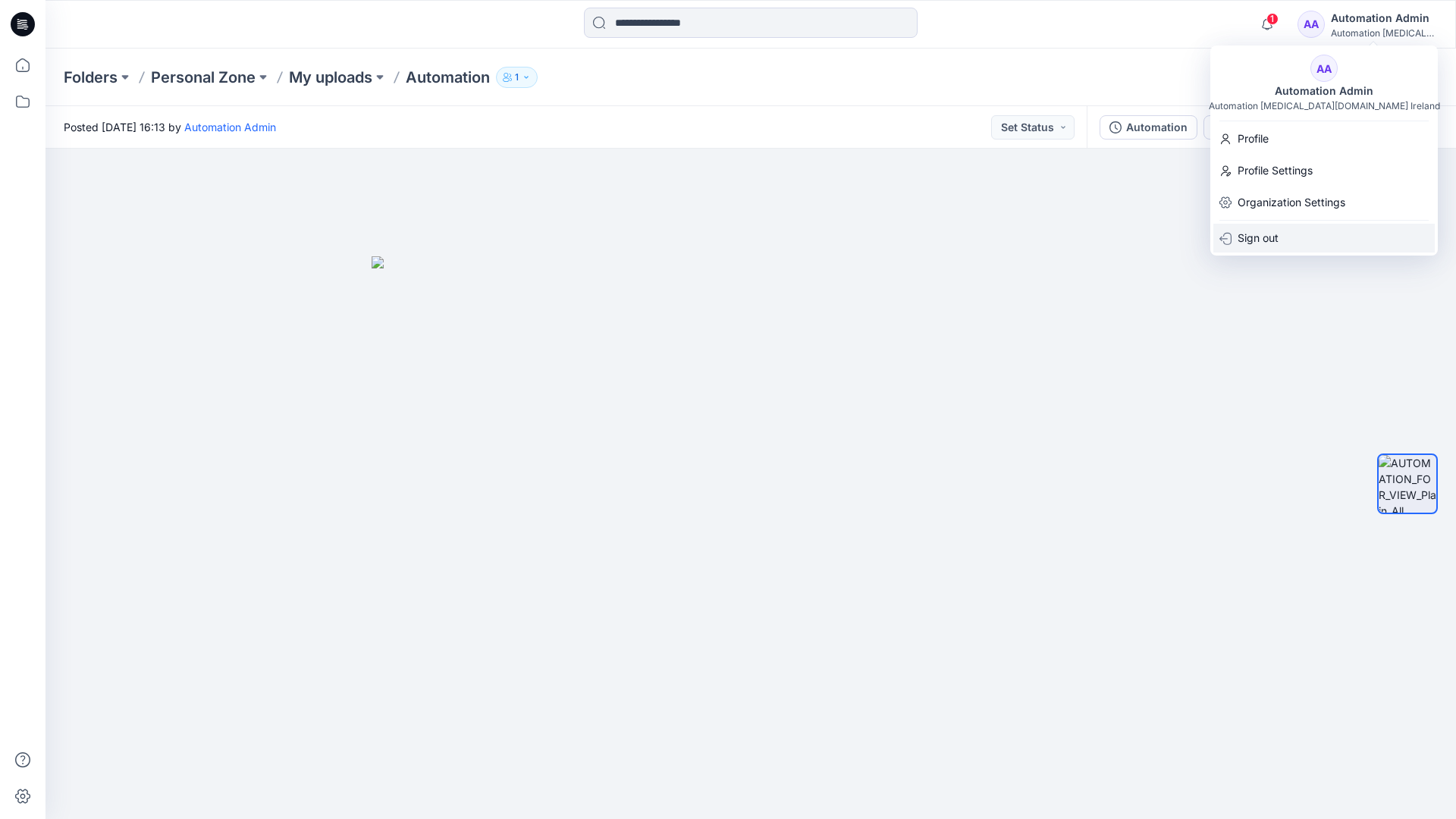
click at [1278, 237] on p "Sign out" at bounding box center [1258, 238] width 41 height 29
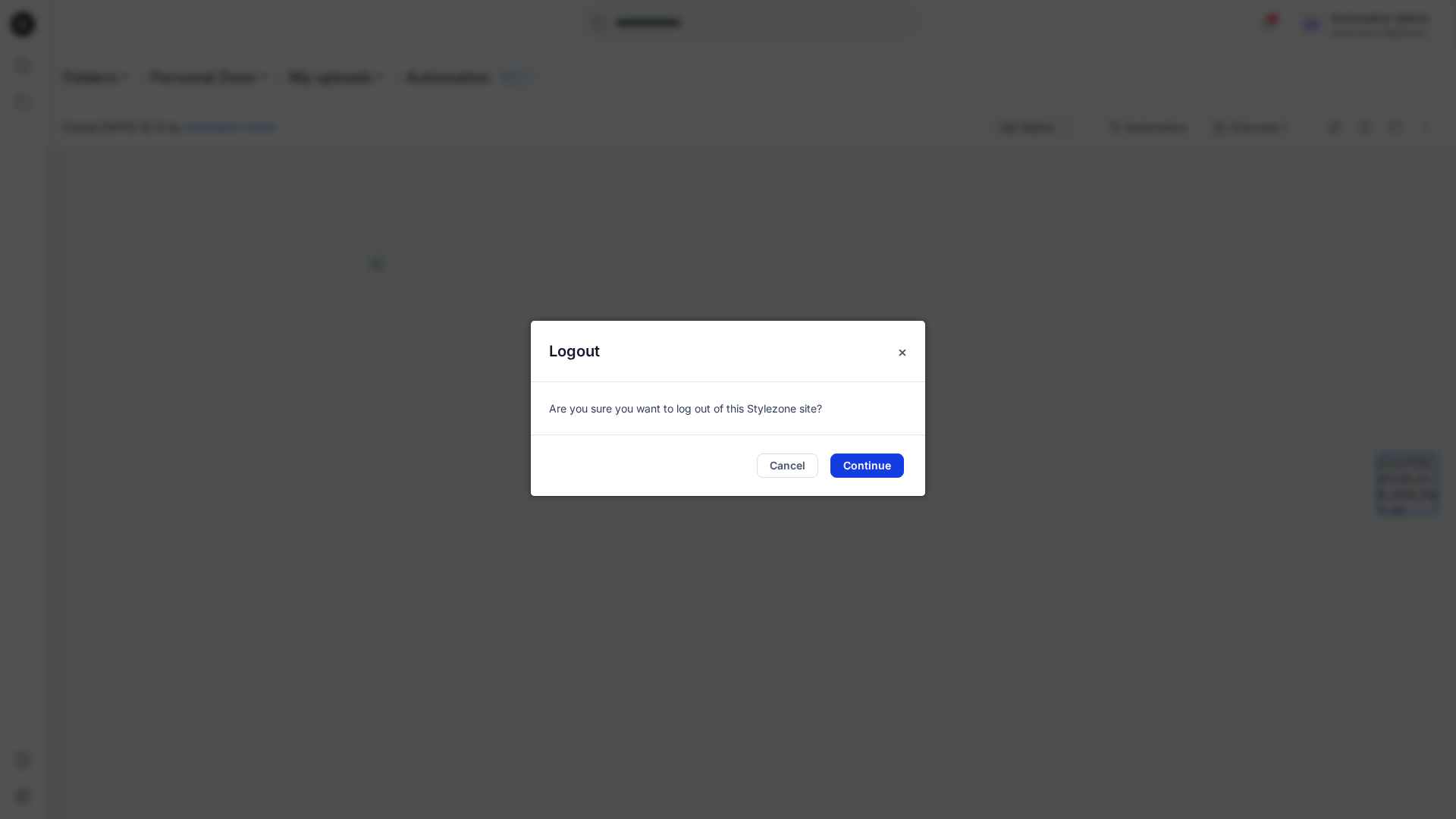
click at [870, 461] on button "Continue" at bounding box center [867, 465] width 73 height 24
